Goal: Task Accomplishment & Management: Use online tool/utility

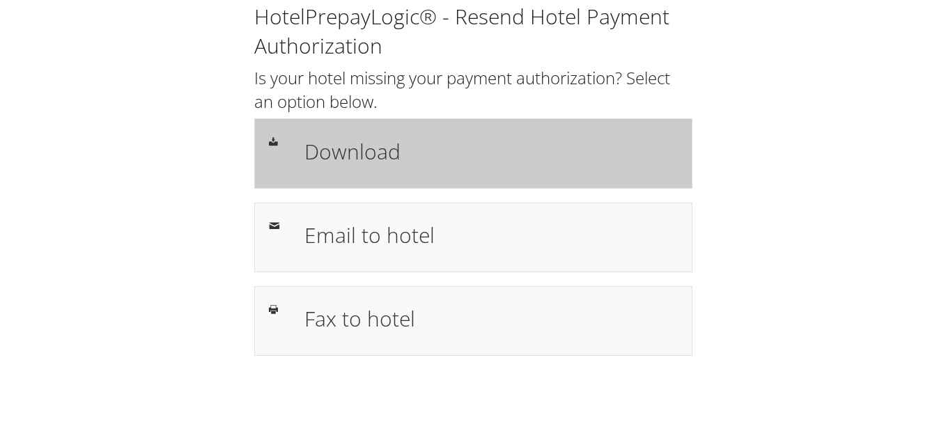
click at [411, 131] on div "Download" at bounding box center [473, 153] width 438 height 70
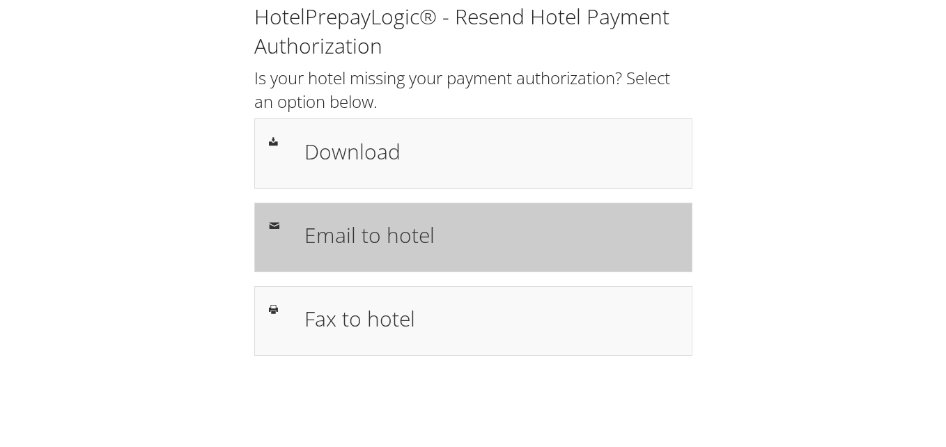
click at [359, 239] on h1 "Email to hotel" at bounding box center [490, 234] width 373 height 31
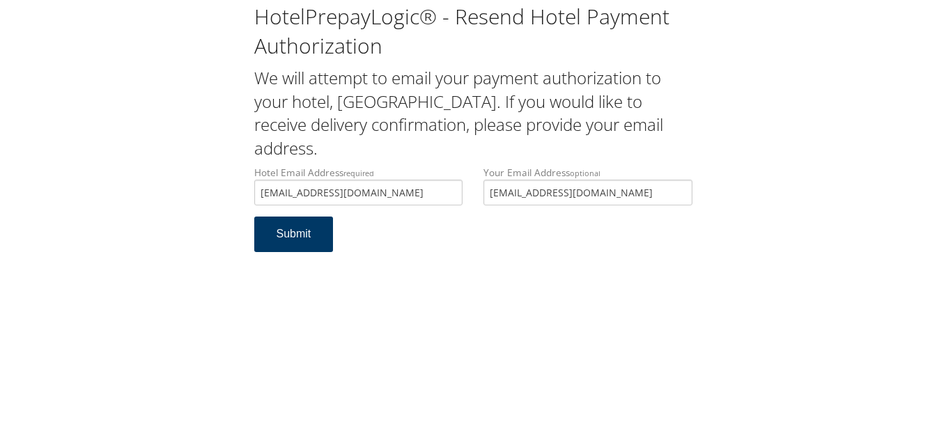
type input "[EMAIL_ADDRESS][DOMAIN_NAME]"
click at [309, 233] on button "Submit" at bounding box center [293, 235] width 79 height 36
drag, startPoint x: 377, startPoint y: 194, endPoint x: 84, endPoint y: 171, distance: 293.5
click at [88, 173] on div "HotelPrepayLogic® - Resend Hotel Payment Authorization We will attempt to email…" at bounding box center [473, 133] width 918 height 266
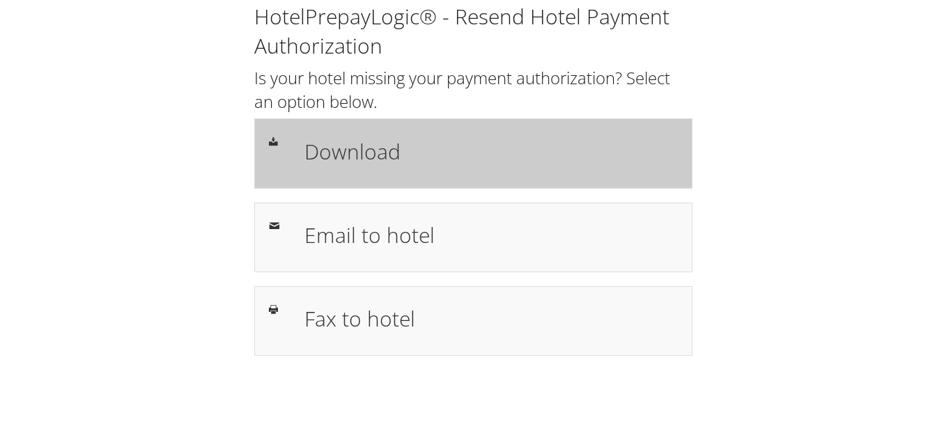
drag, startPoint x: 0, startPoint y: 0, endPoint x: 402, endPoint y: 163, distance: 433.8
click at [402, 163] on h1 "Download" at bounding box center [490, 151] width 373 height 31
click at [381, 132] on div "Download" at bounding box center [473, 153] width 438 height 70
click at [578, 177] on div "Download" at bounding box center [473, 153] width 438 height 70
click at [397, 139] on h1 "Download" at bounding box center [490, 151] width 373 height 31
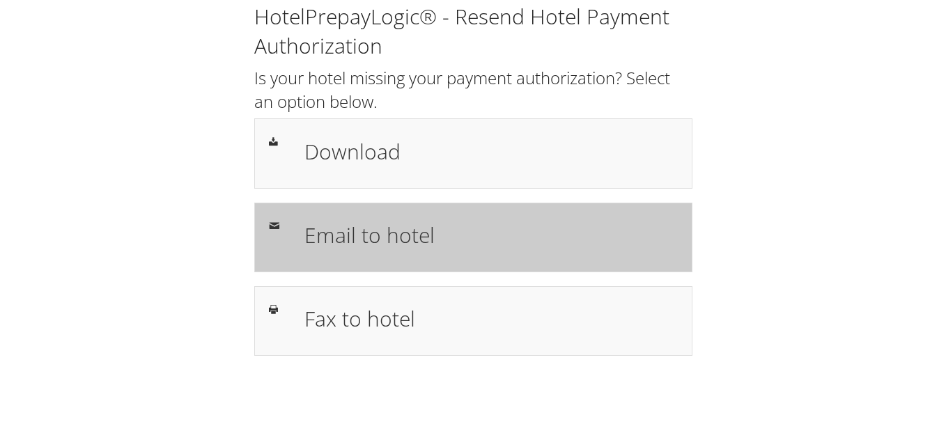
click at [469, 228] on h1 "Email to hotel" at bounding box center [490, 234] width 373 height 31
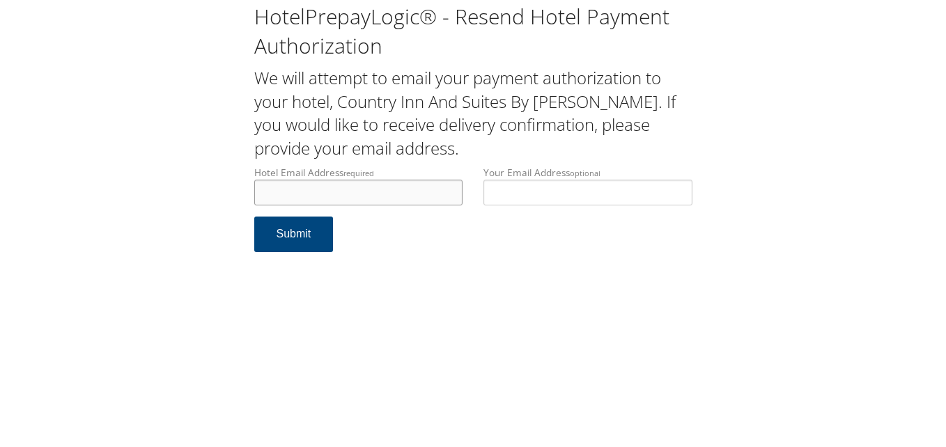
click at [406, 198] on input "Hotel Email Address required" at bounding box center [358, 193] width 209 height 26
type input "[EMAIL_ADDRESS][DOMAIN_NAME]"
click at [309, 225] on button "Submit" at bounding box center [293, 235] width 79 height 36
drag, startPoint x: 424, startPoint y: 194, endPoint x: 65, endPoint y: 204, distance: 358.3
click at [65, 204] on div "HotelPrepayLogic® - Resend Hotel Payment Authorization We will attempt to email…" at bounding box center [473, 133] width 918 height 266
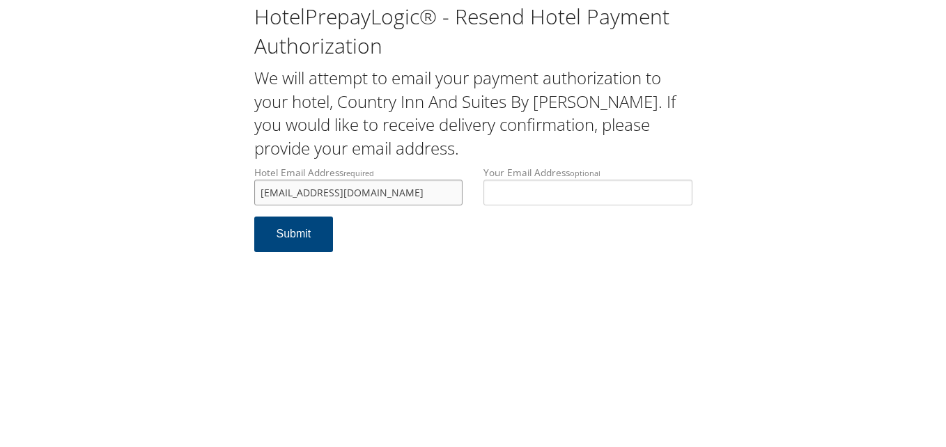
paste input ""cmojica@titanhotelgroup.com Rep stated credit auth was not on file and hence r…"
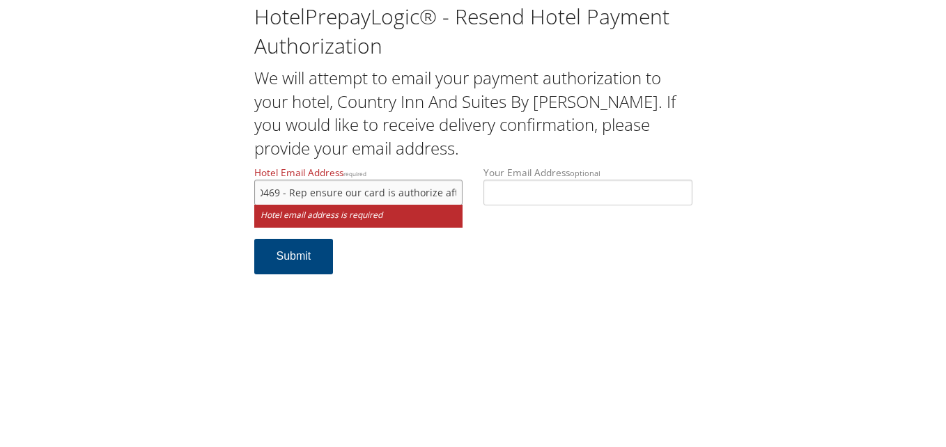
type input "cx_laka@countryinnamericas.com"
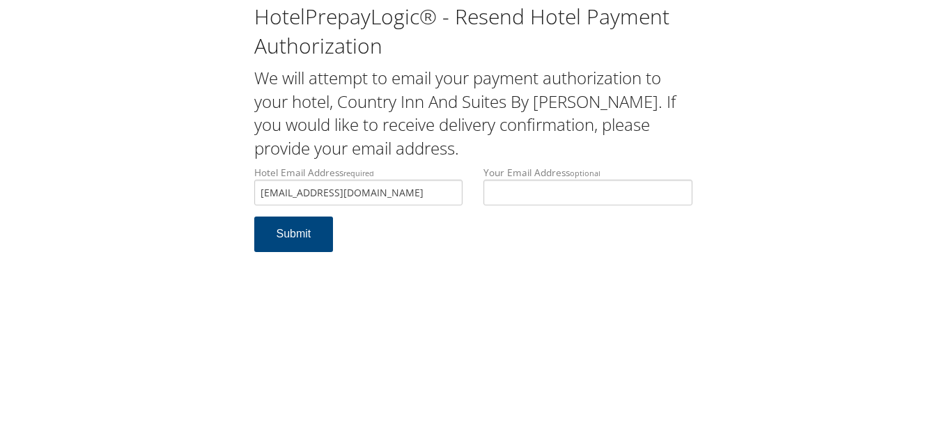
click at [569, 307] on div "HotelPrepayLogic® - Resend Hotel Payment Authorization We will attempt to email…" at bounding box center [473, 223] width 946 height 447
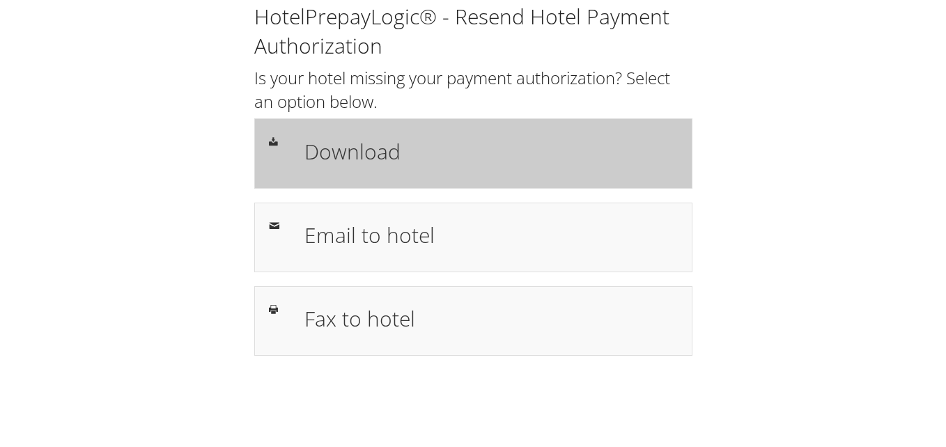
click at [467, 133] on div "Download" at bounding box center [491, 153] width 394 height 40
click at [521, 174] on div "Download" at bounding box center [473, 153] width 438 height 70
click at [254, 118] on link "Download" at bounding box center [473, 153] width 438 height 70
click at [394, 151] on h1 "Download" at bounding box center [490, 151] width 373 height 31
